Goal: Find specific page/section: Find specific page/section

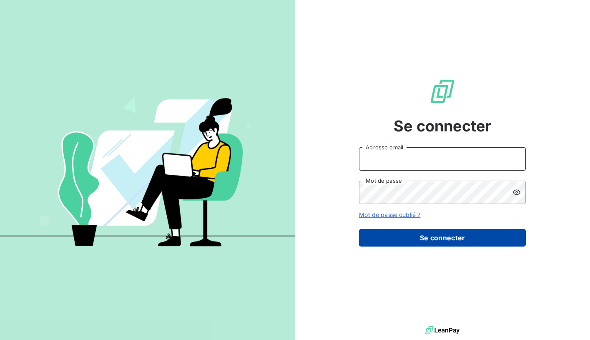
type input "[EMAIL_ADDRESS][DOMAIN_NAME]"
click at [513, 235] on button "Se connecter" at bounding box center [442, 237] width 167 height 17
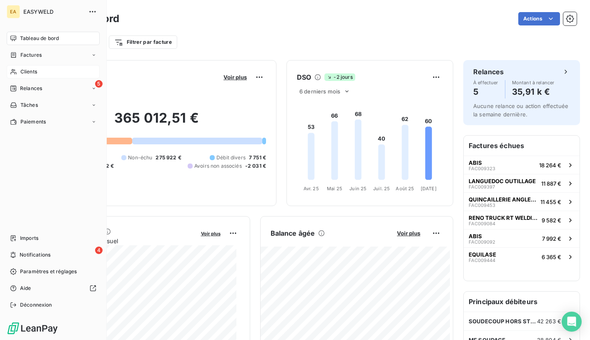
click at [9, 70] on div "Clients" at bounding box center [53, 71] width 93 height 13
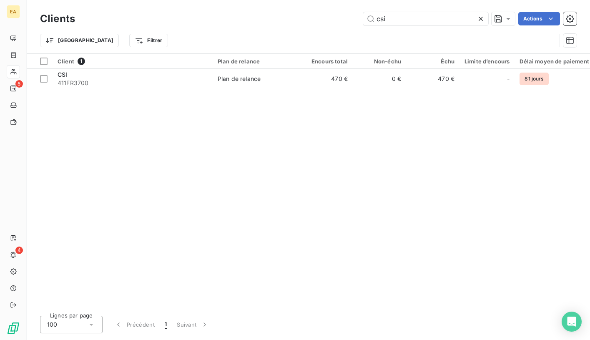
type input "csi"
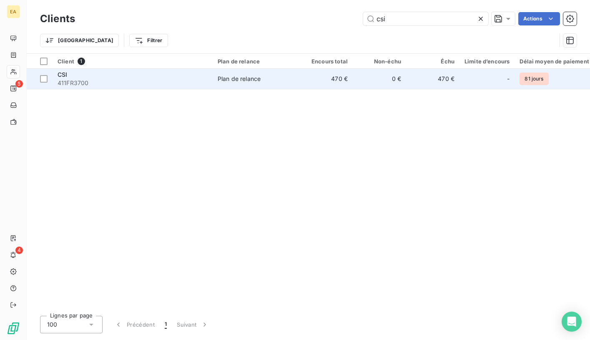
click at [303, 84] on td "470 €" at bounding box center [325, 79] width 53 height 20
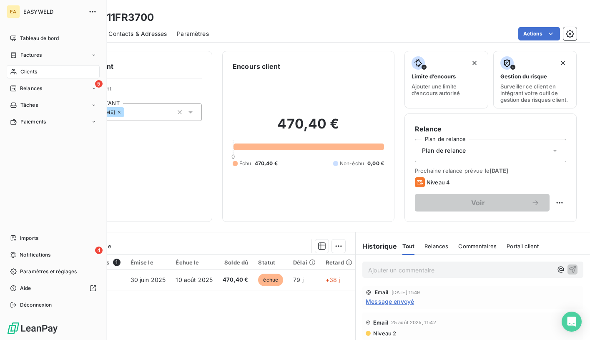
click at [65, 71] on div "Clients" at bounding box center [53, 71] width 93 height 13
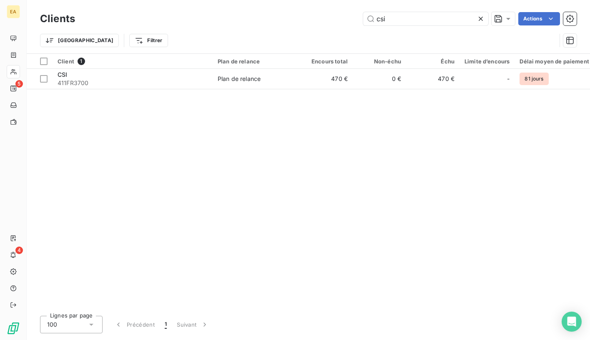
drag, startPoint x: 394, startPoint y: 20, endPoint x: 302, endPoint y: 21, distance: 92.1
click at [302, 21] on div "csi Actions" at bounding box center [330, 18] width 491 height 13
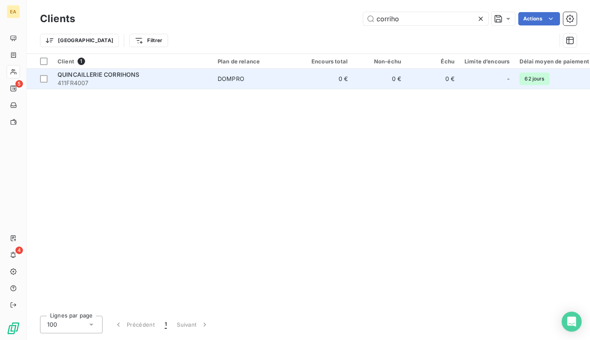
type input "corriho"
click at [252, 80] on span "DOMPRO" at bounding box center [255, 79] width 77 height 8
